Goal: Task Accomplishment & Management: Manage account settings

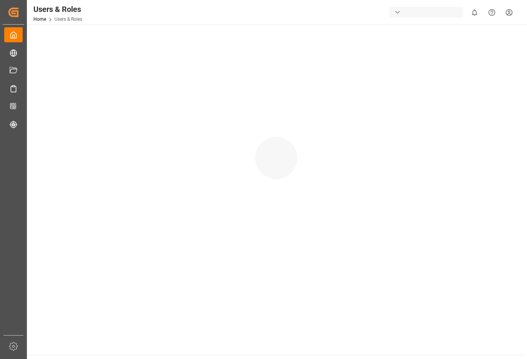
click at [435, 16] on div "button" at bounding box center [426, 12] width 74 height 11
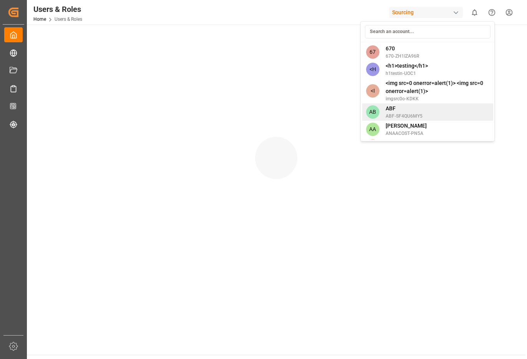
click at [379, 103] on div "AB ABF ABF-SF4QU6MY5" at bounding box center [428, 111] width 131 height 17
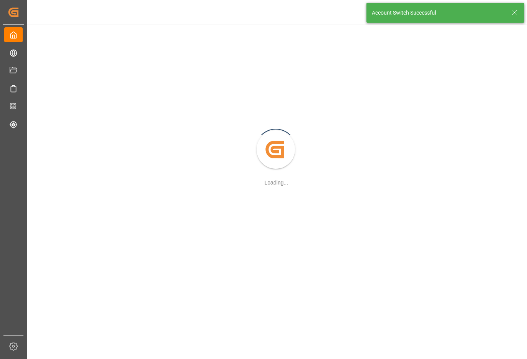
click at [435, 8] on div "Account Switch Successful" at bounding box center [445, 12] width 163 height 25
click at [514, 11] on icon at bounding box center [514, 12] width 9 height 9
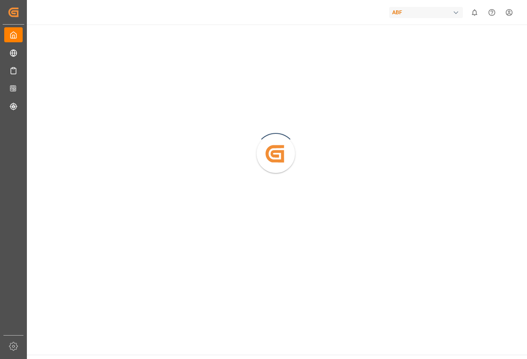
click at [422, 11] on div "ABF" at bounding box center [426, 12] width 74 height 11
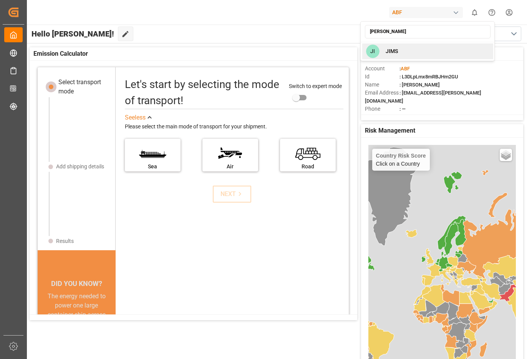
type input "jim"
click at [410, 49] on div "JI JIMS" at bounding box center [428, 51] width 131 height 16
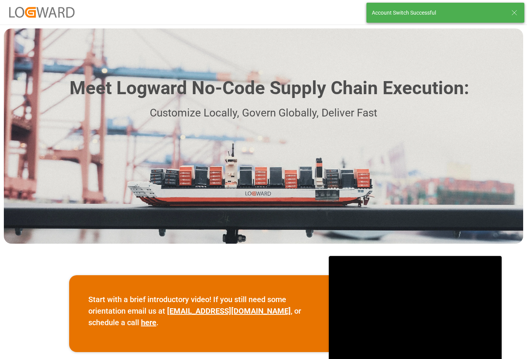
click at [515, 14] on icon at bounding box center [514, 12] width 9 height 9
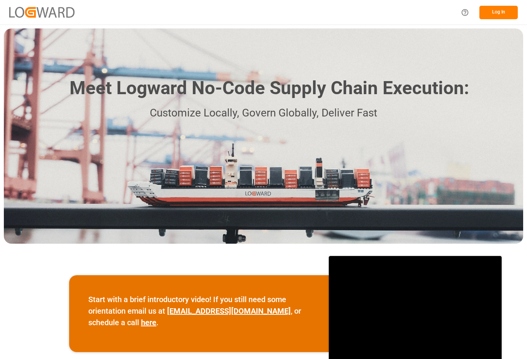
click at [513, 15] on div "Account Switch Successful" at bounding box center [445, 12] width 163 height 25
click at [501, 14] on div "Account Switch Successful" at bounding box center [445, 12] width 163 height 25
click at [509, 16] on div "Account Switch Successful" at bounding box center [445, 12] width 163 height 25
click at [508, 15] on div "Account Switch Successful" at bounding box center [445, 12] width 163 height 25
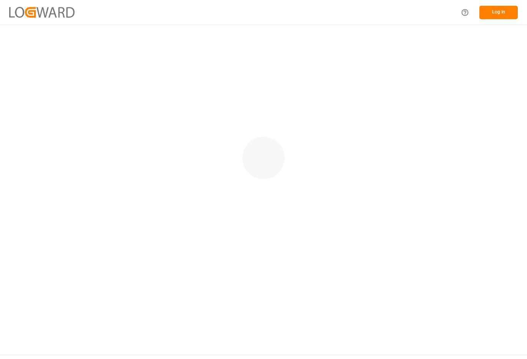
click at [494, 15] on button "Log In" at bounding box center [499, 12] width 38 height 13
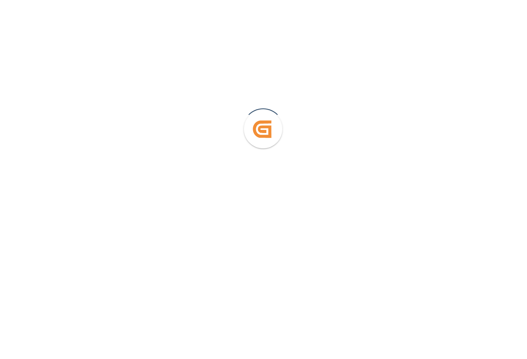
click at [494, 15] on div "Created by potrace 1.15, written by [PERSON_NAME] [DATE]-[DATE]" at bounding box center [263, 125] width 527 height 251
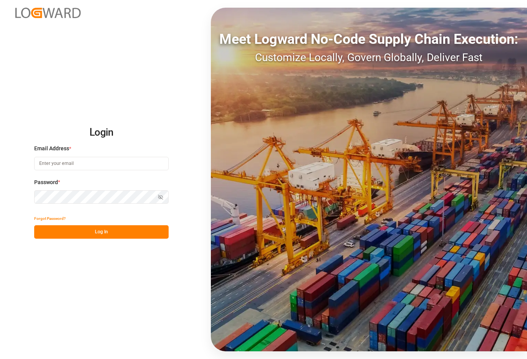
click at [122, 173] on div "Email Address *" at bounding box center [101, 162] width 135 height 34
click at [123, 164] on input at bounding box center [101, 163] width 135 height 13
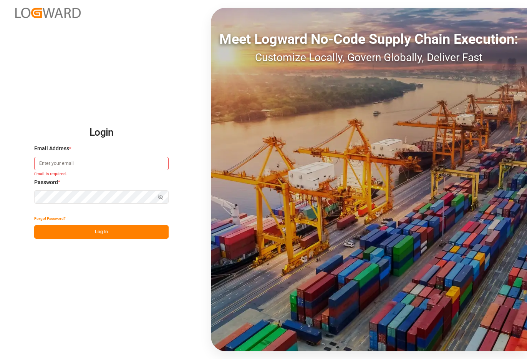
click at [125, 162] on input at bounding box center [101, 163] width 135 height 13
type input "Arjun.chaurasiya@logward.com"
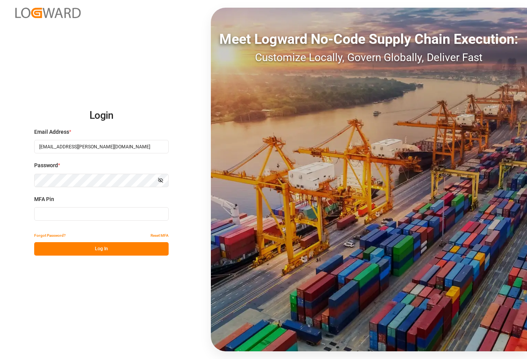
type input "339643"
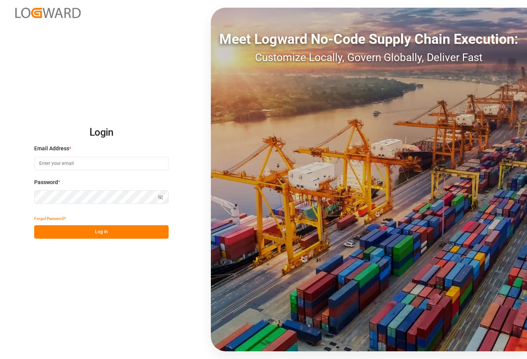
click at [94, 169] on input at bounding box center [101, 163] width 135 height 13
type input "[EMAIL_ADDRESS][PERSON_NAME][DOMAIN_NAME]"
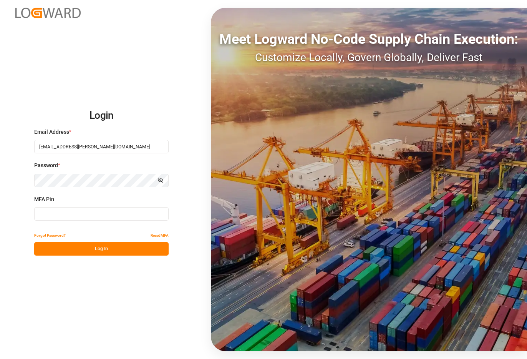
click at [106, 206] on div "MFA Pin" at bounding box center [101, 212] width 135 height 34
type input "489071"
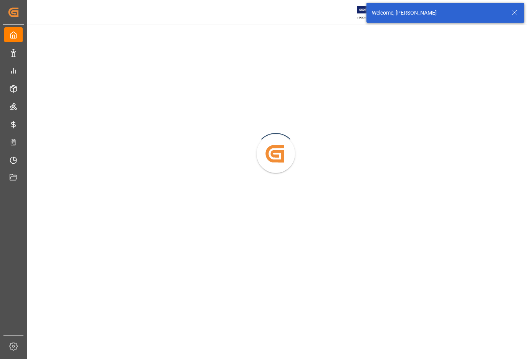
click at [514, 16] on icon at bounding box center [514, 12] width 9 height 9
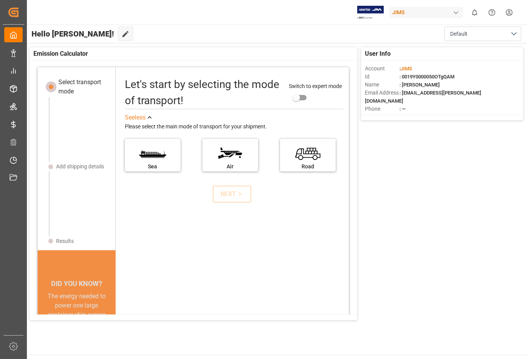
click at [423, 11] on div "JIMS" at bounding box center [426, 12] width 74 height 11
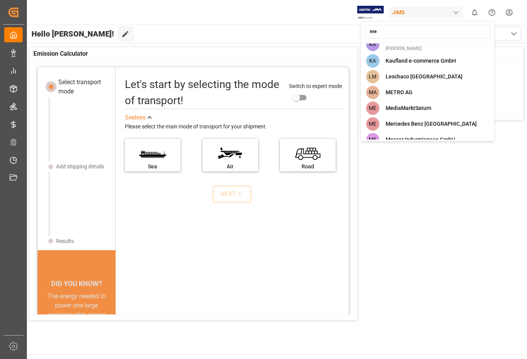
scroll to position [58, 0]
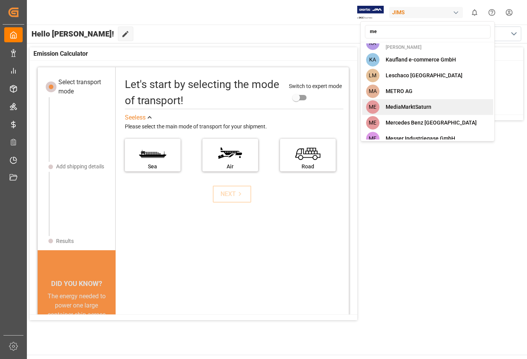
type input "mel"
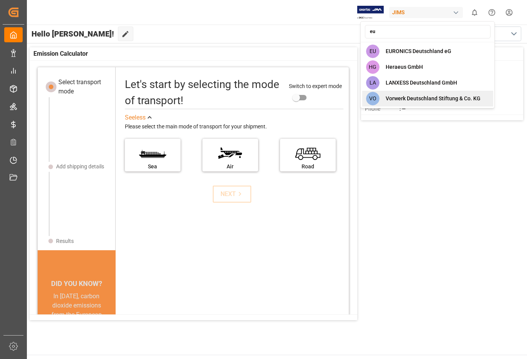
type input "e"
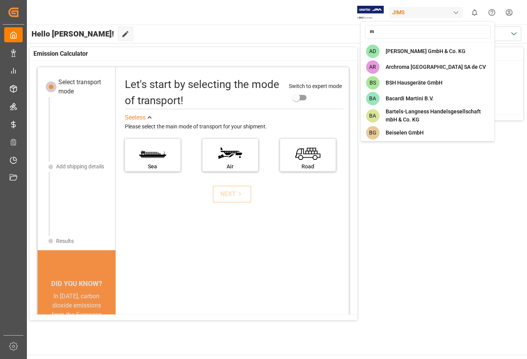
type input "m"
click at [387, 37] on input "m" at bounding box center [428, 31] width 126 height 13
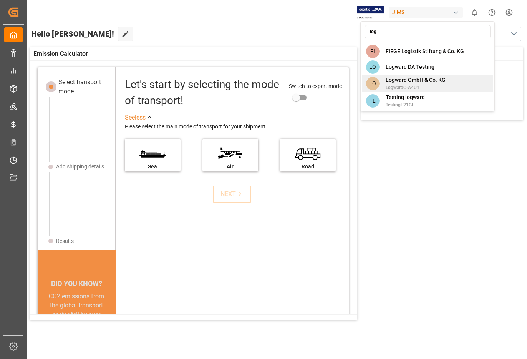
type input "log"
click at [428, 78] on span "Logward GmbH & Co. KG" at bounding box center [416, 80] width 60 height 8
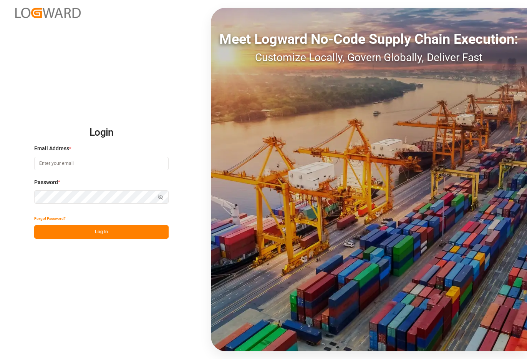
click at [123, 171] on div "Email Address *" at bounding box center [101, 162] width 135 height 34
click at [126, 168] on input at bounding box center [101, 163] width 135 height 13
type input "[EMAIL_ADDRESS][PERSON_NAME][DOMAIN_NAME]"
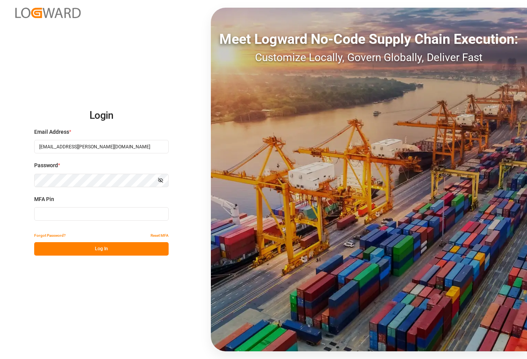
type input "566311"
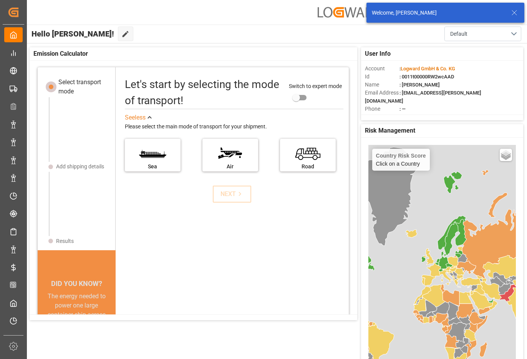
click at [514, 16] on icon at bounding box center [514, 12] width 9 height 9
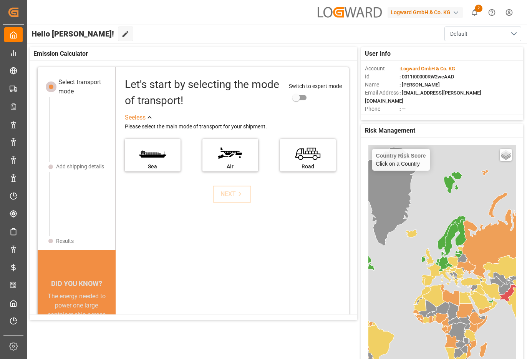
click at [425, 12] on div "Logward GmbH & Co. KG" at bounding box center [425, 12] width 75 height 11
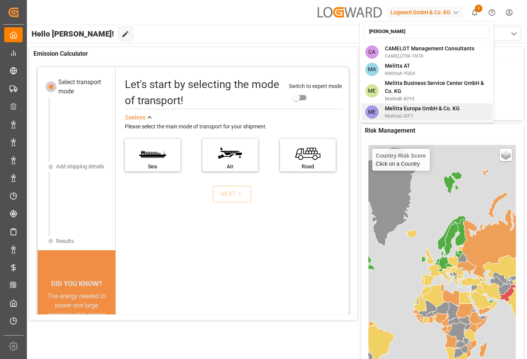
type input "mel"
click at [419, 108] on span "Melitta Europa GmbH & Co. KG" at bounding box center [422, 109] width 75 height 8
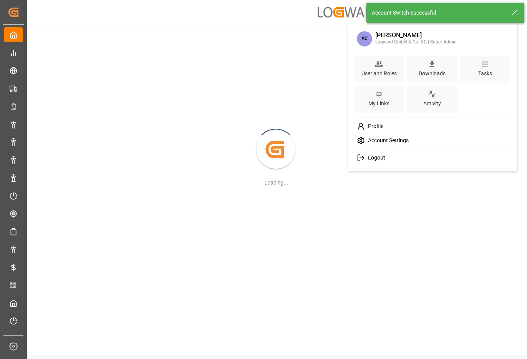
click at [513, 8] on html "Created by potrace 1.15, written by Peter Selinger 2001-2017 Created by potrace…" at bounding box center [263, 208] width 527 height 417
click at [387, 64] on div "User and Roles" at bounding box center [379, 69] width 50 height 27
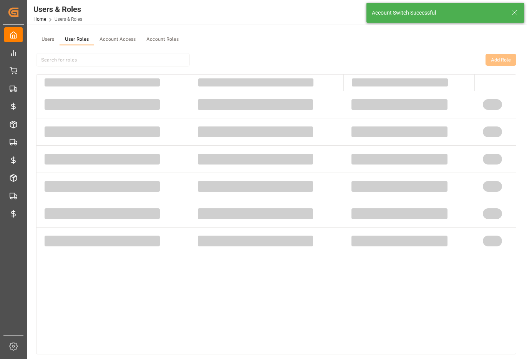
click at [75, 41] on button "User Roles" at bounding box center [77, 40] width 35 height 12
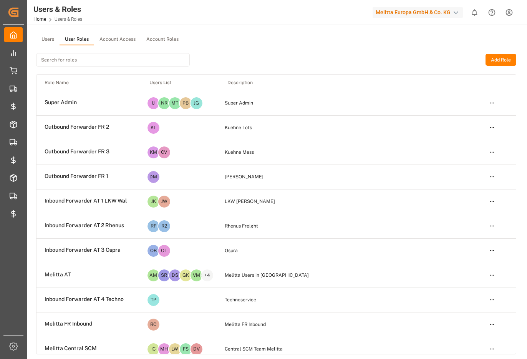
click at [75, 60] on input at bounding box center [113, 59] width 154 height 13
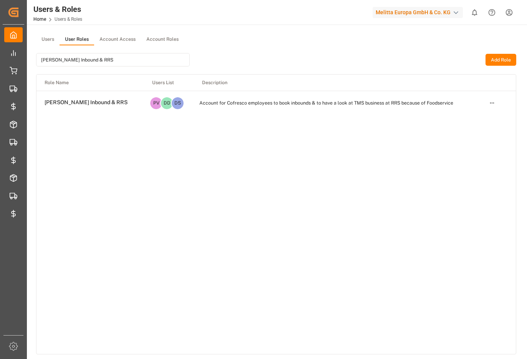
type input "Melitta Cofresco Inbound & RRS"
click at [493, 103] on html "Created by potrace 1.15, written by Peter Selinger 2001-2017 Created by potrace…" at bounding box center [263, 208] width 527 height 417
click at [485, 114] on div "Edit" at bounding box center [477, 117] width 40 height 11
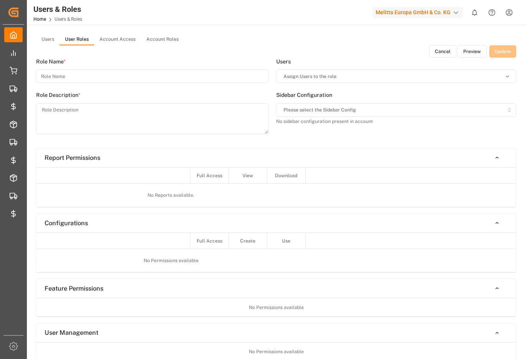
type input "Melitta Cofresco Inbound & RRS"
type textarea "Account for Cofresco employees to book inbounds & to have a look at TMS busines…"
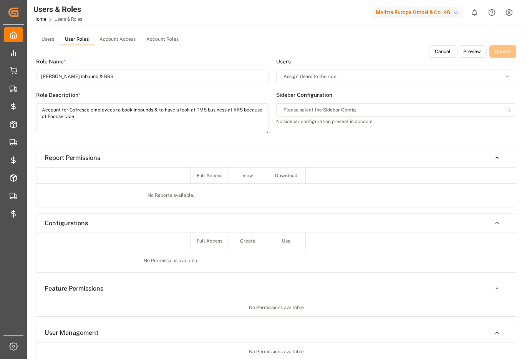
click at [462, 52] on button "Preview" at bounding box center [472, 51] width 29 height 12
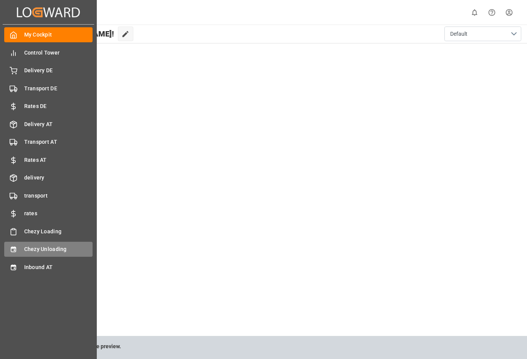
click at [64, 249] on span "Chezy Unloading" at bounding box center [58, 249] width 69 height 8
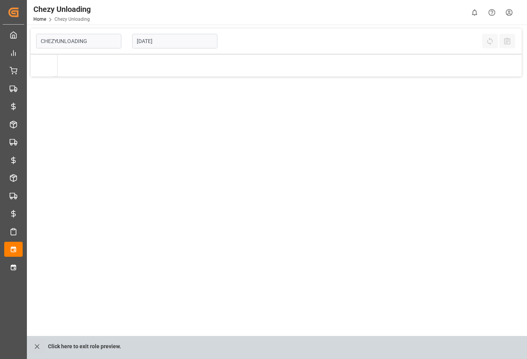
type input "Chezy Unloading"
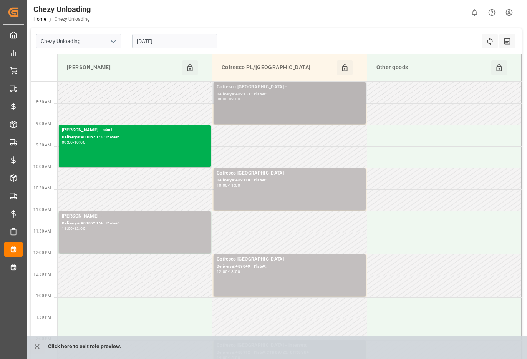
click at [267, 110] on div "Cofresco Poland - Delivery#:489133 - Plate#: 08:00 - 09:00" at bounding box center [290, 102] width 146 height 39
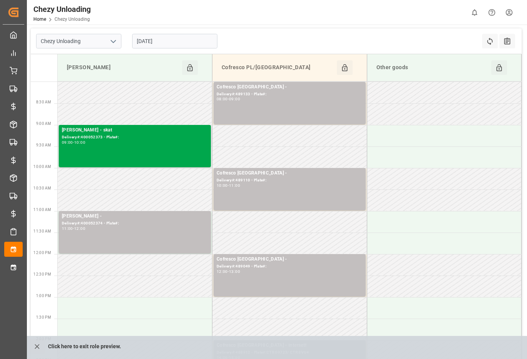
click at [144, 144] on div "09:00 - 10:00" at bounding box center [135, 143] width 146 height 4
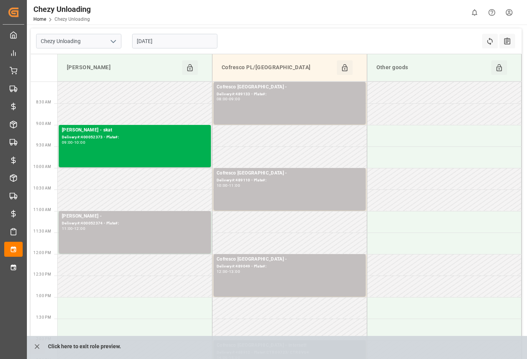
click at [289, 190] on div "Cofresco Poland - Delivery#:489110 - Plate#: 10:00 - 11:00" at bounding box center [290, 189] width 146 height 39
click at [279, 274] on div "Cofresco Poland - Delivery#:489049 - Plate#: 12:00 - 13:00" at bounding box center [290, 275] width 146 height 39
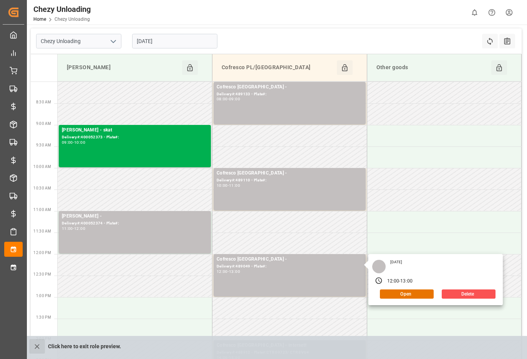
click at [35, 351] on button "close role preview" at bounding box center [37, 346] width 16 height 15
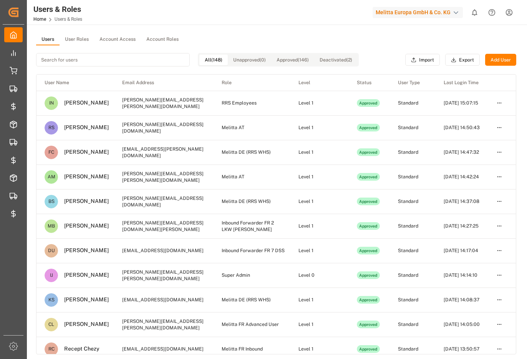
click at [421, 15] on div "Melitta Europa GmbH & Co. KG" at bounding box center [418, 12] width 90 height 11
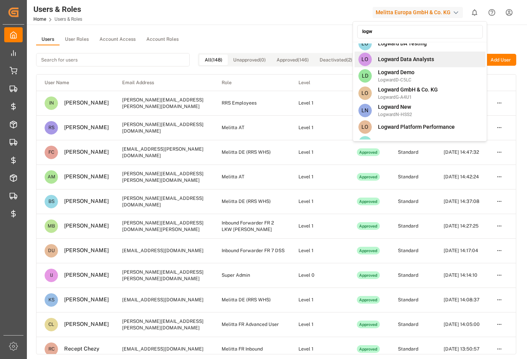
scroll to position [9, 0]
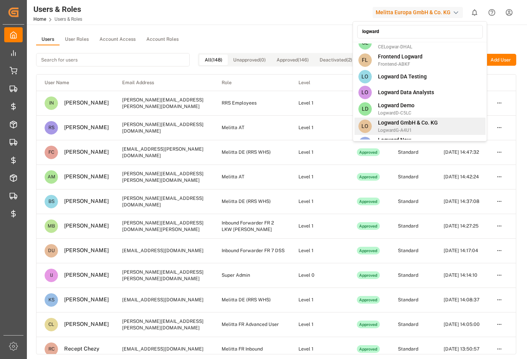
type input "logward"
click at [433, 120] on span "Logward GmbH & Co. KG" at bounding box center [408, 123] width 60 height 8
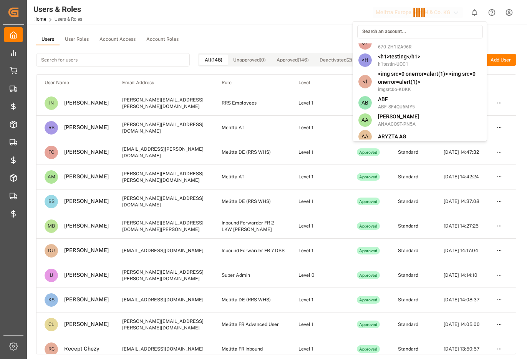
scroll to position [2335, 0]
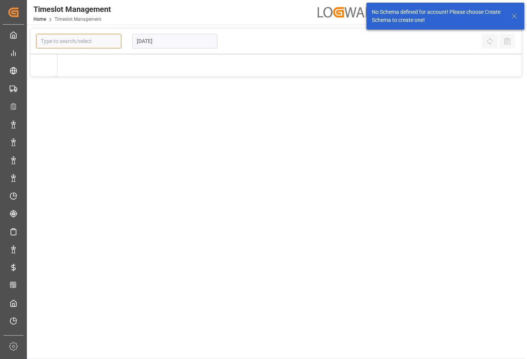
click at [104, 43] on input at bounding box center [78, 41] width 85 height 15
click at [249, 36] on div "[DATE] Refresh Time Slots All Audits" at bounding box center [276, 41] width 491 height 26
click at [517, 20] on icon at bounding box center [514, 16] width 9 height 9
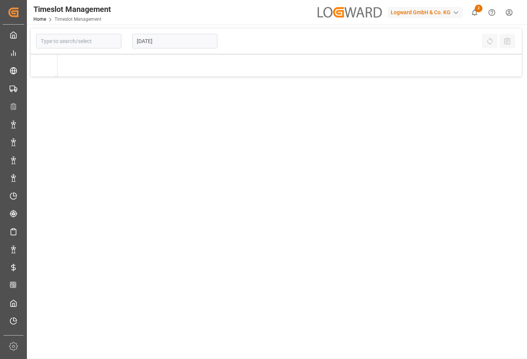
click at [452, 14] on div "Logward GmbH & Co. KG" at bounding box center [425, 12] width 75 height 11
type input "radh"
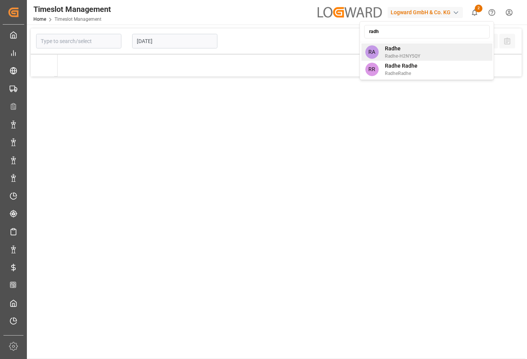
click at [422, 50] on div "RA Radhe Radhe-H2NY5QY" at bounding box center [427, 51] width 131 height 17
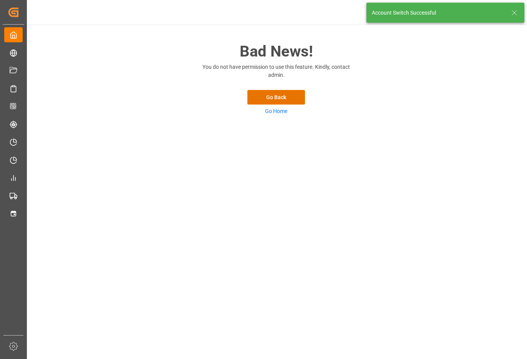
click at [514, 9] on icon at bounding box center [514, 12] width 9 height 9
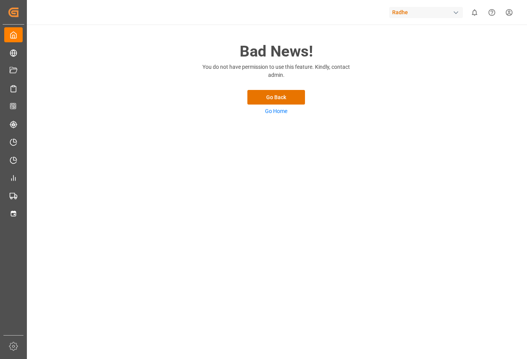
click at [411, 14] on div "Radhe" at bounding box center [426, 12] width 74 height 11
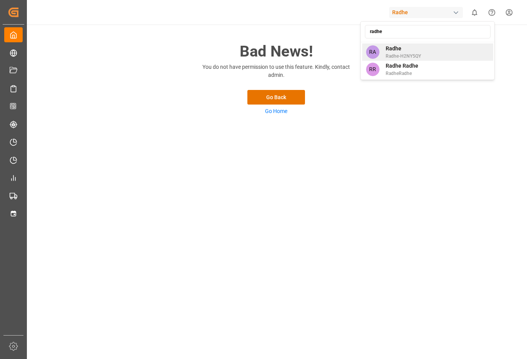
type input "radhe"
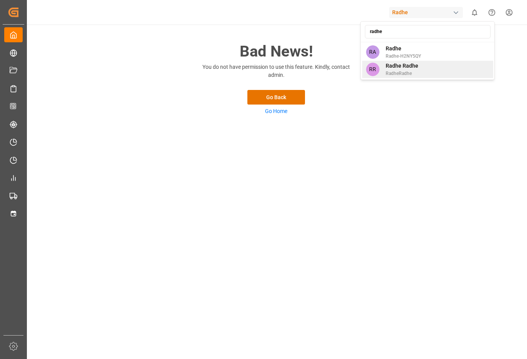
click at [411, 70] on span "RadheRadhe" at bounding box center [402, 73] width 33 height 7
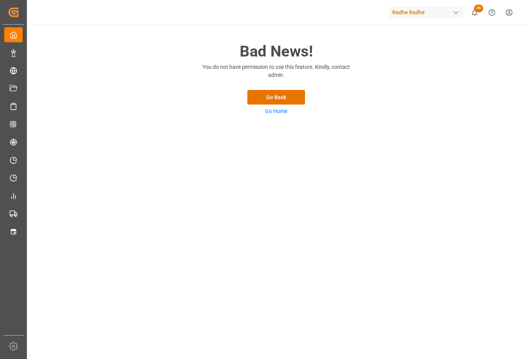
click at [427, 20] on div "Radhe Radhe 36 Notifications Only show unread All Mark all categories read Crea…" at bounding box center [275, 12] width 506 height 25
click at [431, 15] on div "Radhe Radhe" at bounding box center [426, 12] width 74 height 11
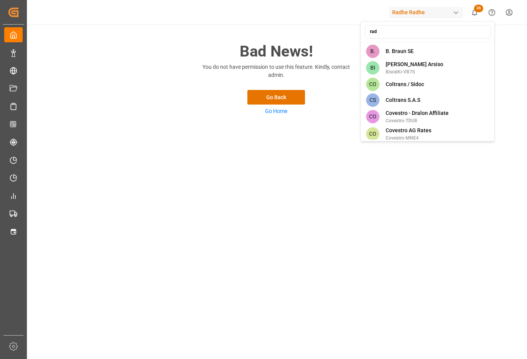
type input "radh"
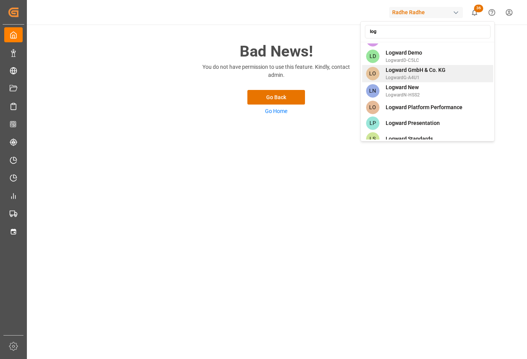
type input "log"
click at [461, 70] on div "LO Logward GmbH & Co. KG LogwardG-A4U1" at bounding box center [428, 73] width 131 height 17
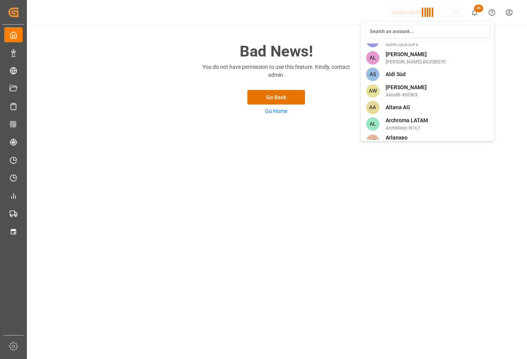
scroll to position [3555, 0]
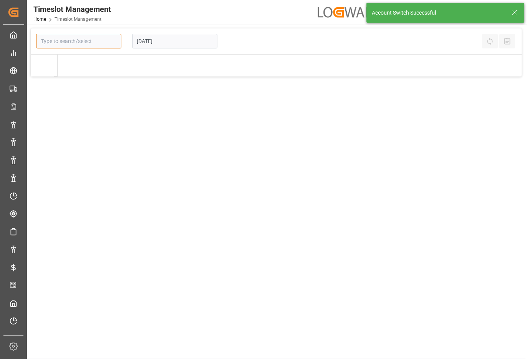
click at [110, 38] on input at bounding box center [78, 41] width 85 height 15
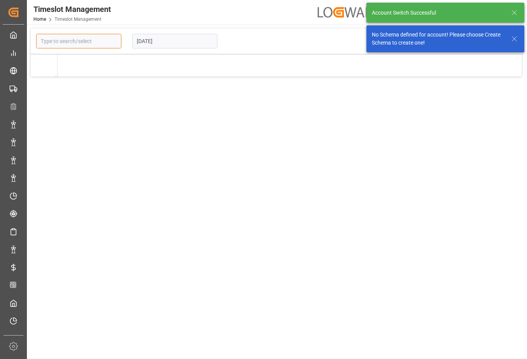
click at [110, 38] on input at bounding box center [78, 41] width 85 height 15
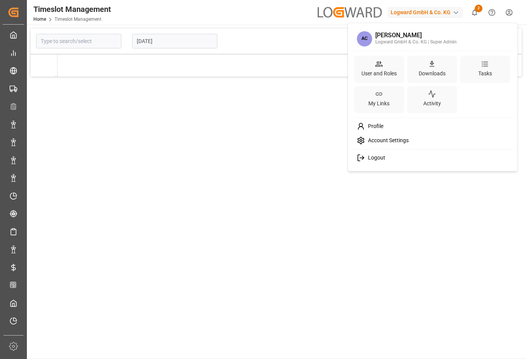
click at [508, 16] on html "Created by potrace 1.15, written by Peter Selinger 2001-2017 Created by potrace…" at bounding box center [263, 208] width 527 height 417
click at [364, 58] on div "User and Roles" at bounding box center [379, 69] width 50 height 27
